Goal: Navigation & Orientation: Understand site structure

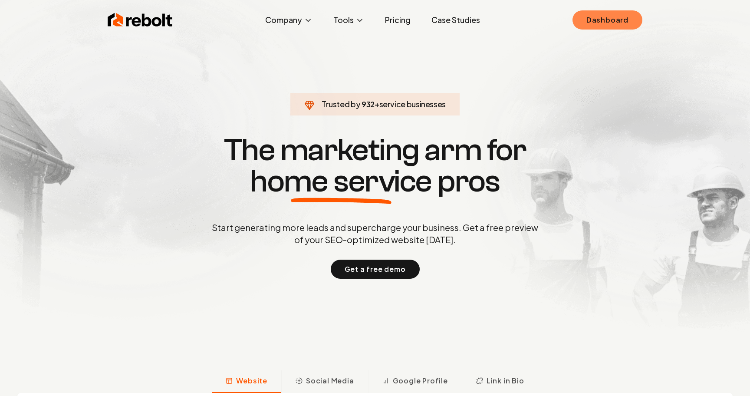
click at [601, 22] on link "Dashboard" at bounding box center [607, 19] width 70 height 19
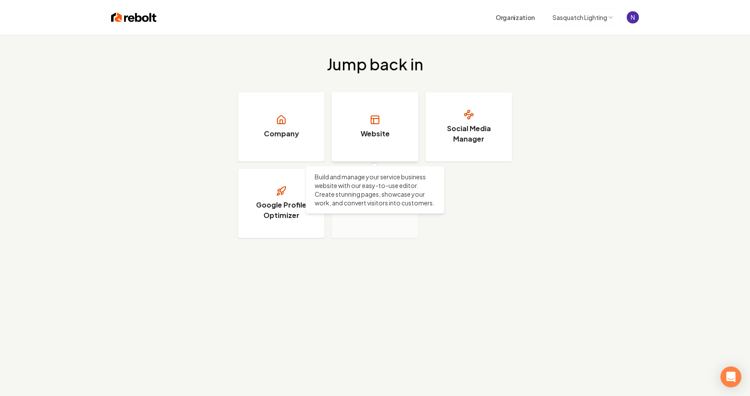
click at [364, 135] on h3 "Website" at bounding box center [375, 133] width 29 height 10
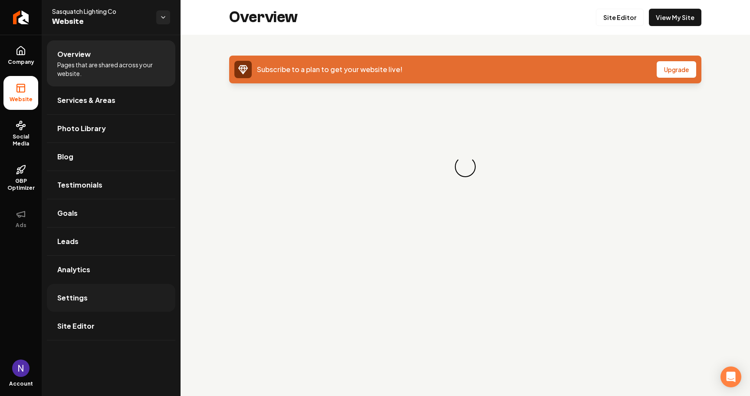
click at [111, 289] on link "Settings" at bounding box center [111, 298] width 128 height 28
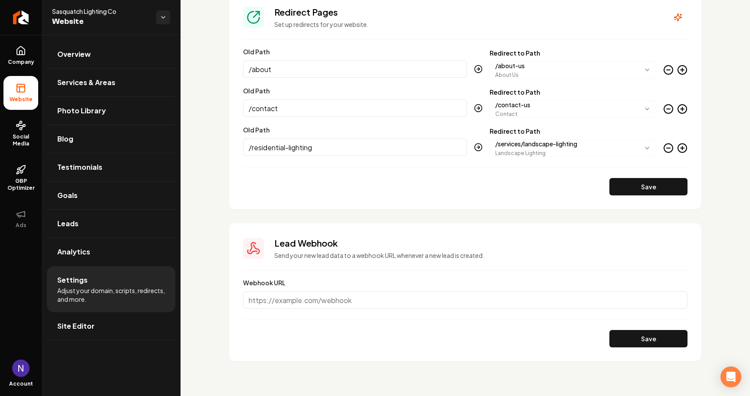
scroll to position [931, 0]
click at [94, 79] on span "Services & Areas" at bounding box center [86, 82] width 58 height 10
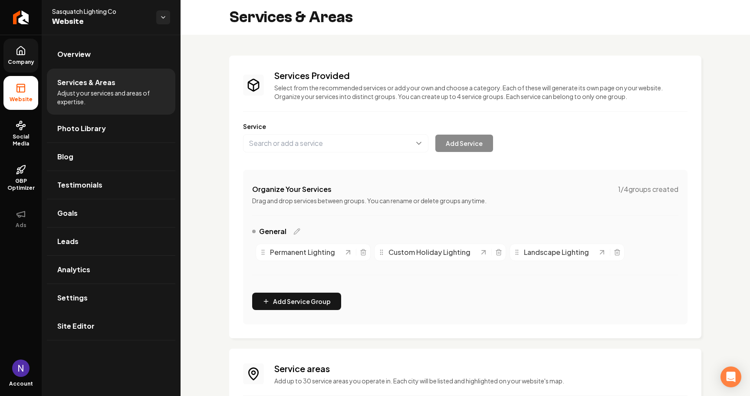
click at [25, 53] on icon at bounding box center [21, 50] width 8 height 8
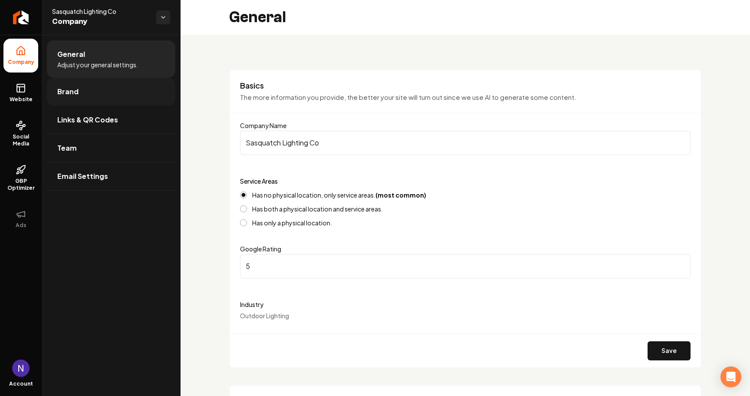
click at [114, 95] on link "Brand" at bounding box center [111, 92] width 128 height 28
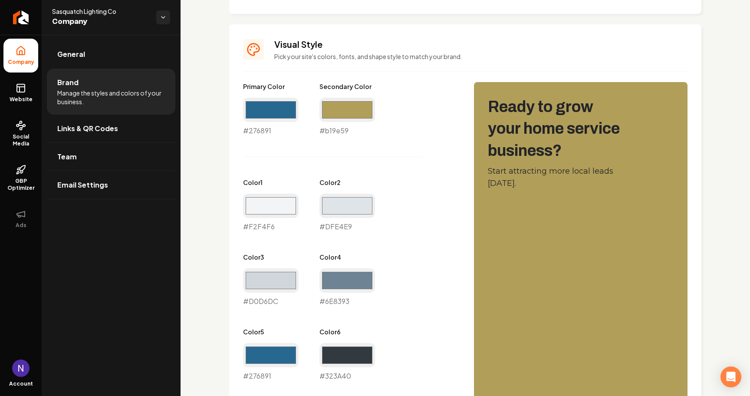
scroll to position [355, 0]
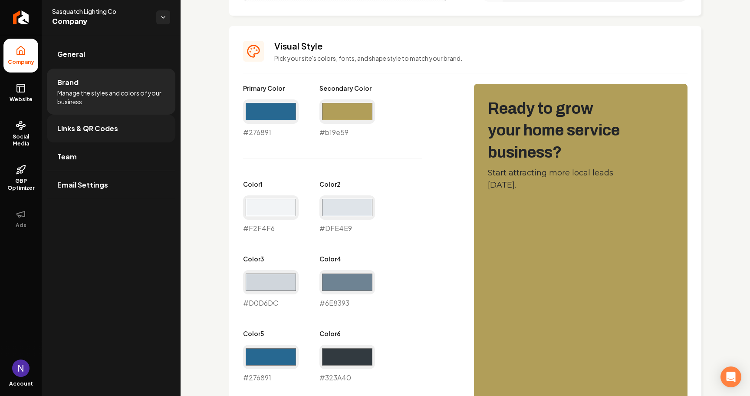
click at [92, 128] on span "Links & QR Codes" at bounding box center [87, 128] width 61 height 10
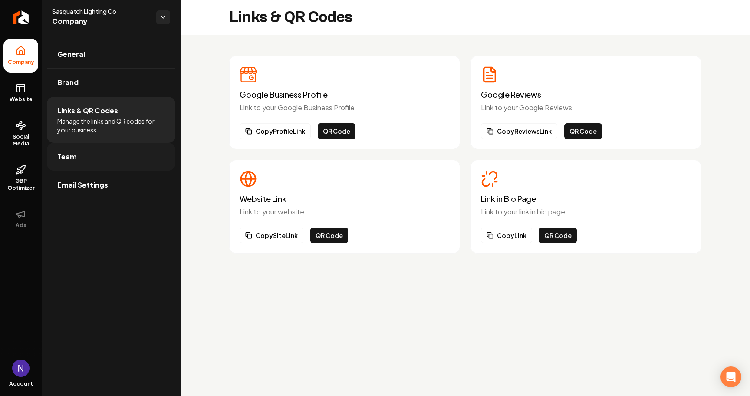
click at [111, 156] on link "Team" at bounding box center [111, 157] width 128 height 28
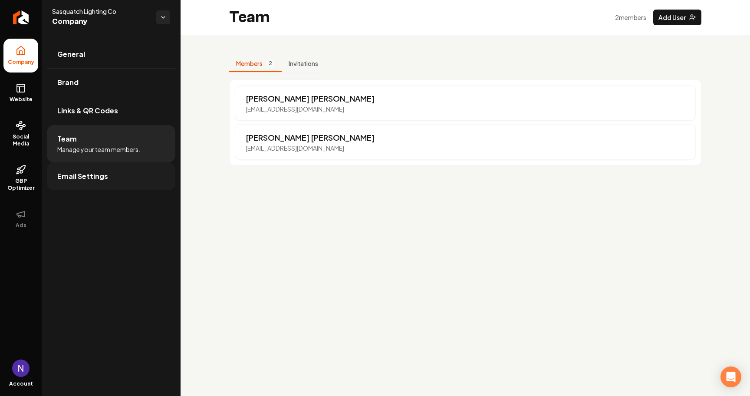
click at [109, 181] on link "Email Settings" at bounding box center [111, 176] width 128 height 28
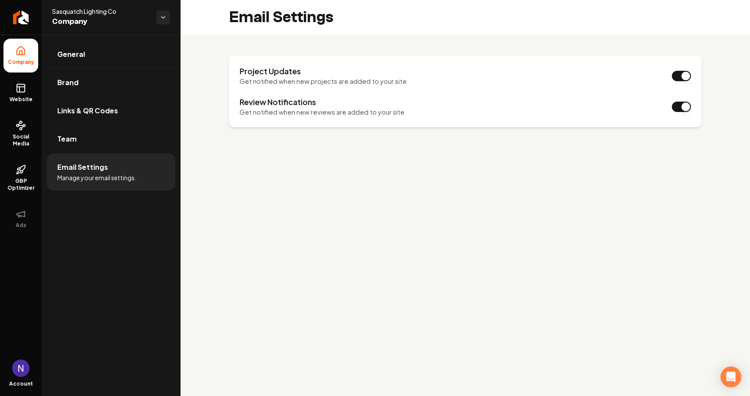
click at [82, 183] on li "Email Settings Manage your email settings." at bounding box center [111, 171] width 128 height 37
click at [26, 182] on span "GBP Optimizer" at bounding box center [20, 184] width 35 height 14
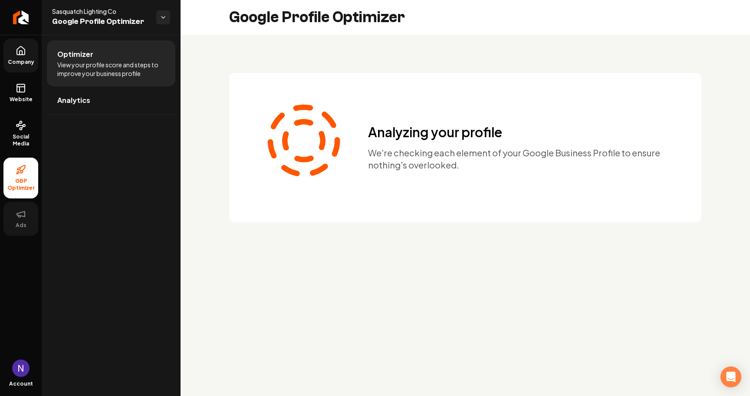
click at [13, 220] on button "Ads" at bounding box center [20, 219] width 35 height 34
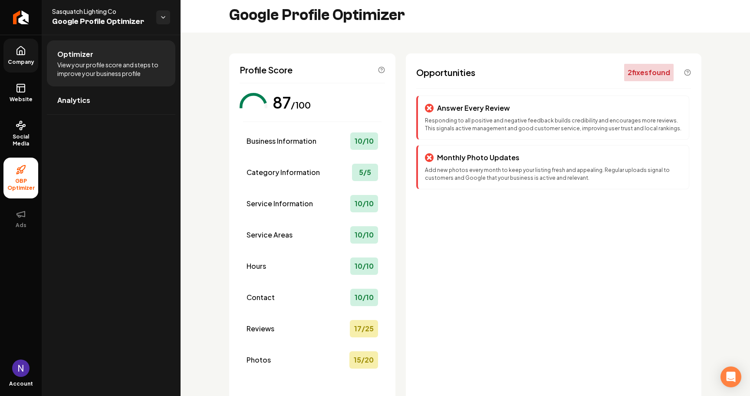
scroll to position [1, 0]
click at [97, 102] on link "Analytics" at bounding box center [111, 100] width 128 height 28
